Goal: Task Accomplishment & Management: Use online tool/utility

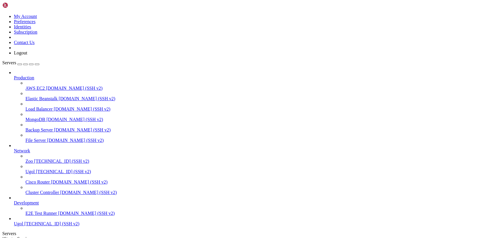
click at [69, 7] on div "My Account Preferences Identities Subscription Contact Us Logout" at bounding box center [246, 28] width 489 height 53
click at [2, 14] on icon at bounding box center [2, 14] width 0 height 0
click at [27, 55] on link "Logout" at bounding box center [20, 52] width 13 height 5
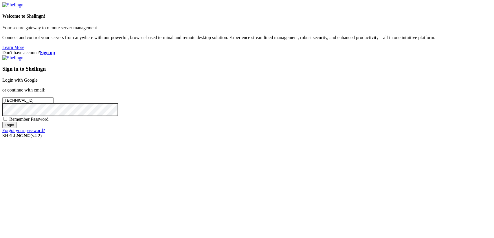
click at [38, 82] on link "Login with Google" at bounding box center [19, 79] width 35 height 5
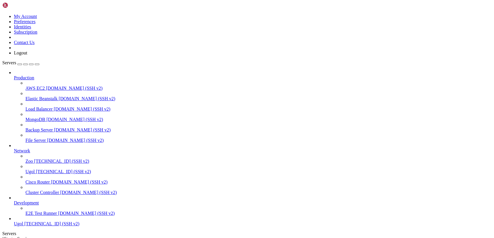
click at [2, 14] on icon at bounding box center [2, 14] width 0 height 0
click at [27, 55] on link "Logout" at bounding box center [20, 52] width 13 height 5
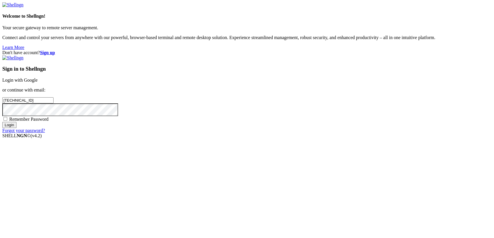
click at [38, 82] on link "Login with Google" at bounding box center [19, 79] width 35 height 5
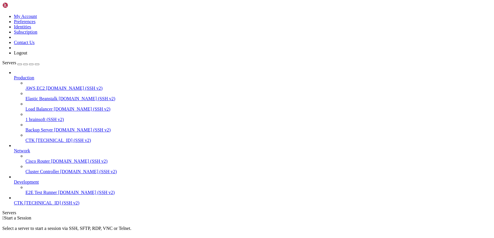
click at [2, 14] on icon at bounding box center [2, 14] width 0 height 0
click at [27, 55] on link "Logout" at bounding box center [20, 52] width 13 height 5
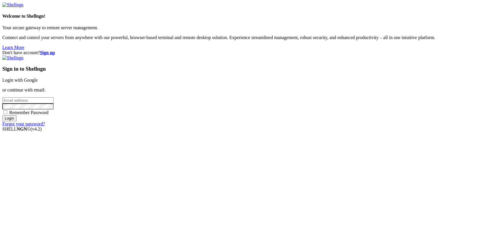
type input "[TECHNICAL_ID]"
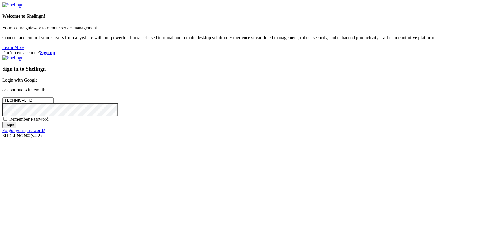
click at [38, 82] on link "Login with Google" at bounding box center [19, 79] width 35 height 5
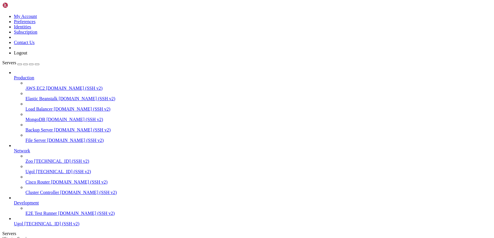
scroll to position [26, 0]
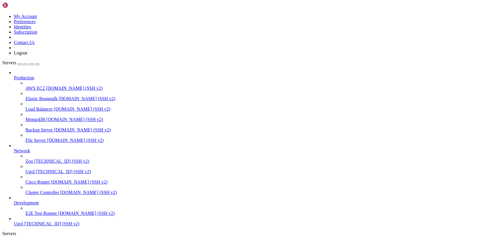
type input "/var/www"
